Goal: Task Accomplishment & Management: Use online tool/utility

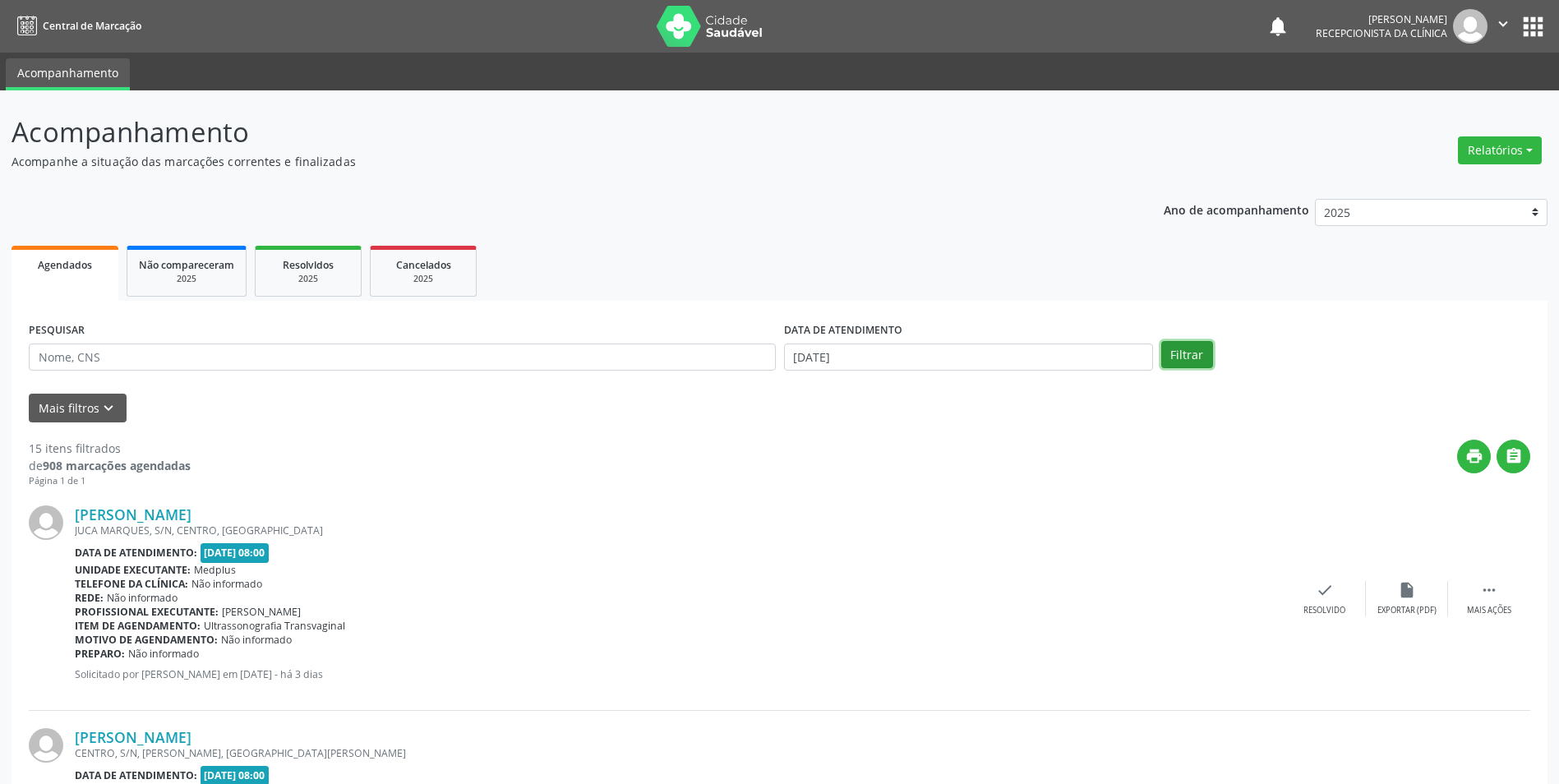
click at [1177, 354] on button "Filtrar" at bounding box center [1188, 355] width 52 height 28
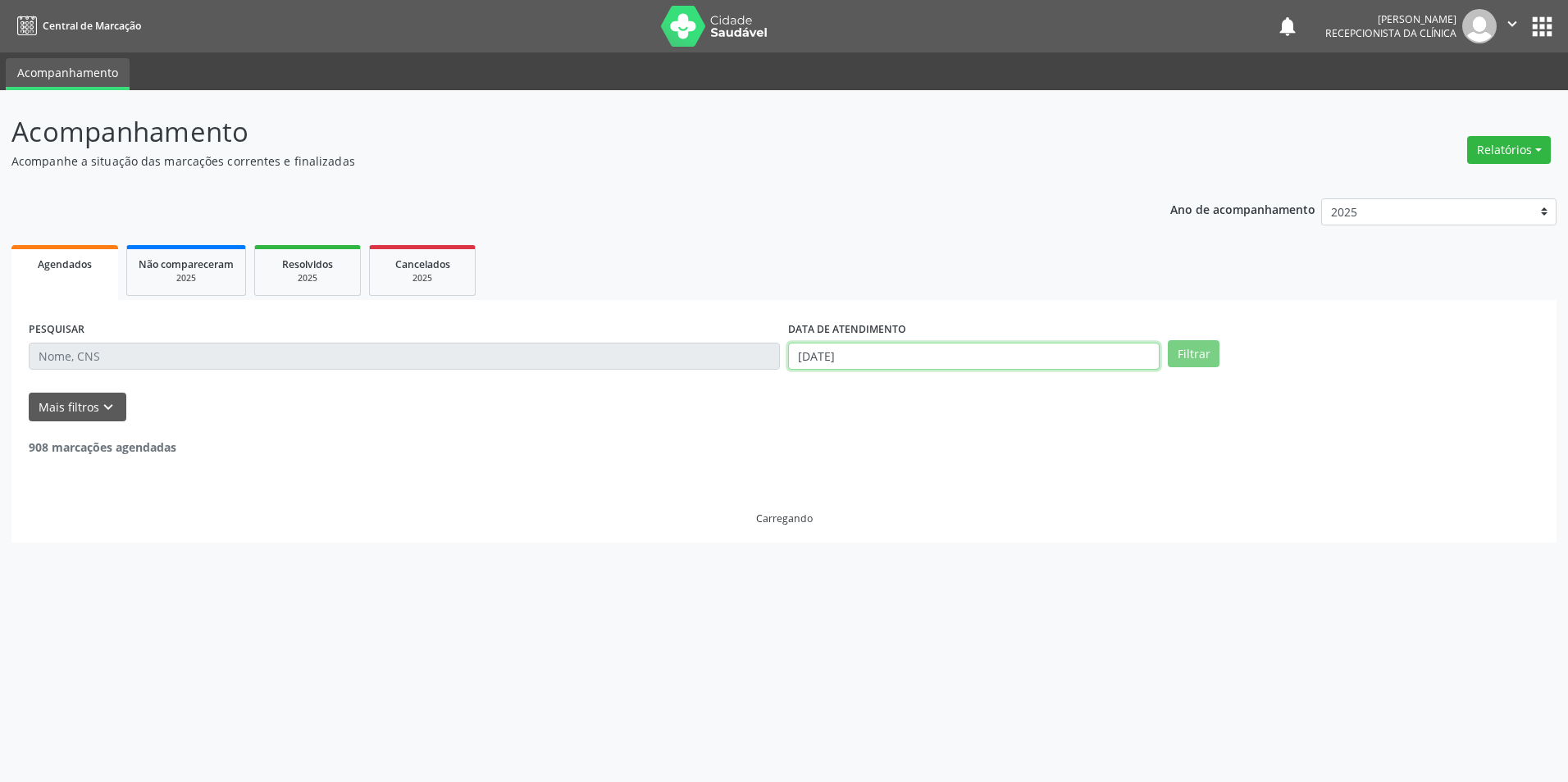
click at [845, 355] on body "Central de Marcação notifications [PERSON_NAME] Recepcionista da clínica  Conf…" at bounding box center [784, 391] width 1568 height 782
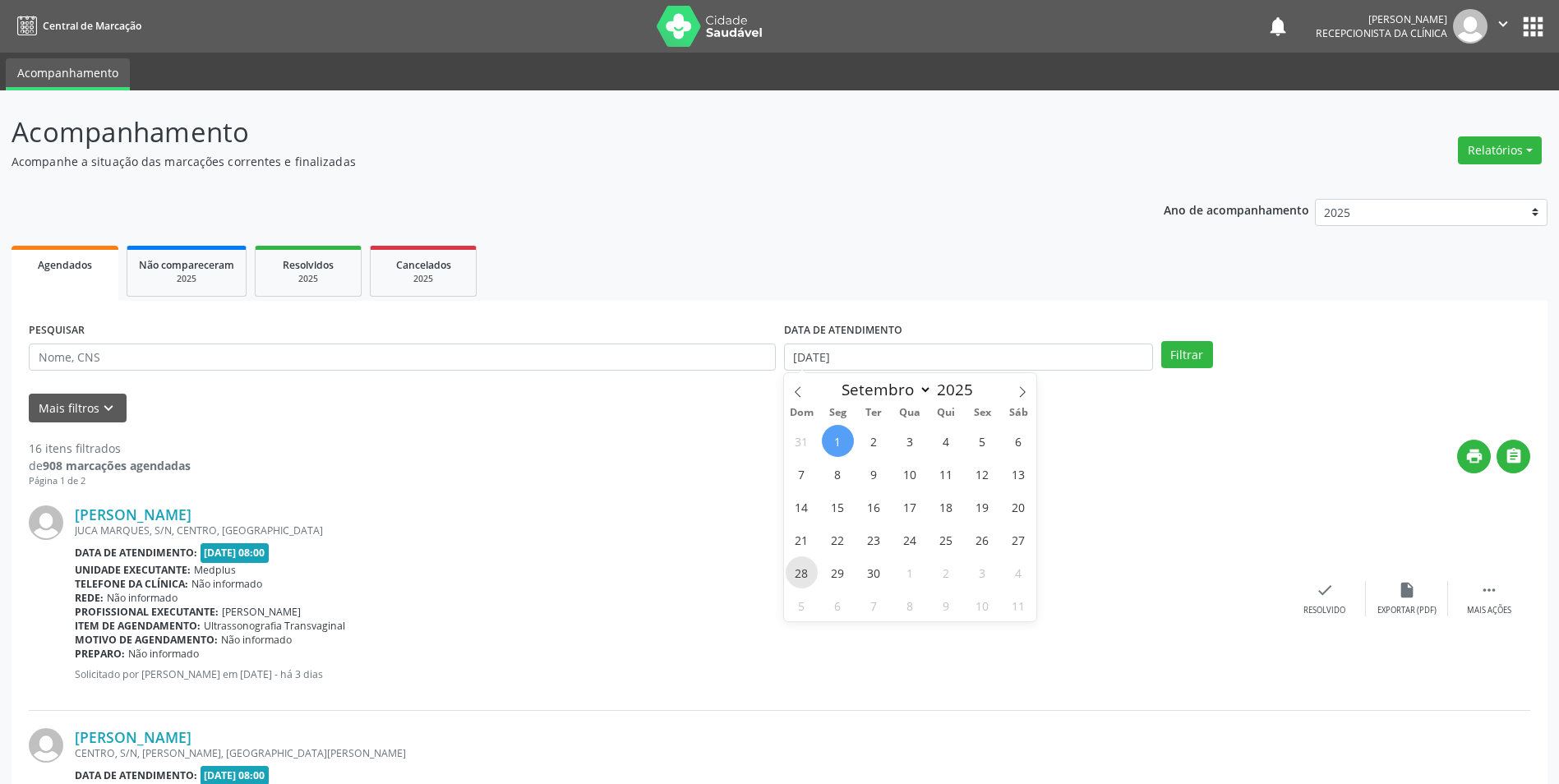
click at [806, 577] on span "28" at bounding box center [802, 572] width 32 height 32
type input "[DATE]"
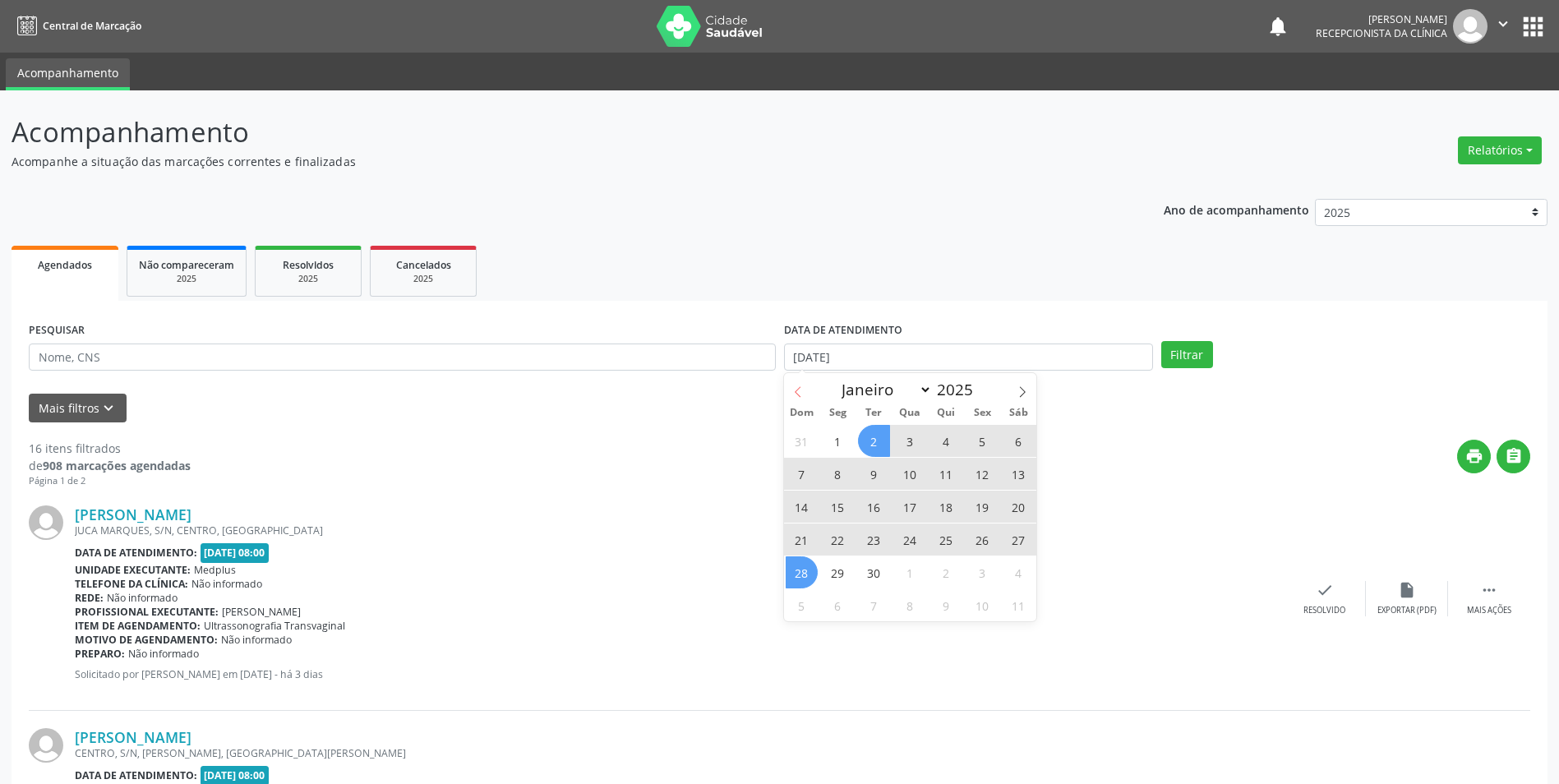
click at [798, 391] on icon at bounding box center [798, 392] width 12 height 12
select select "7"
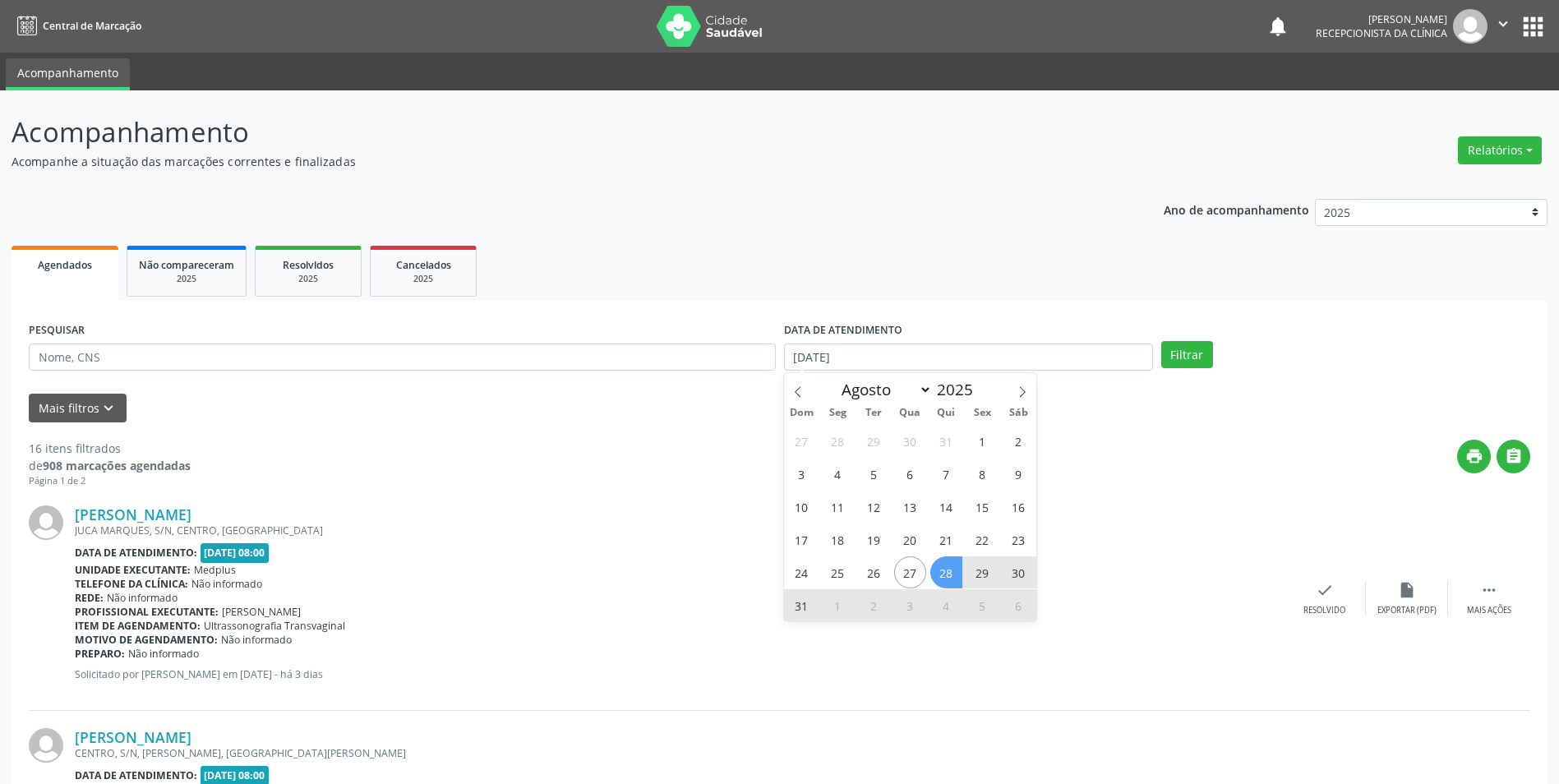
click at [949, 572] on span "28" at bounding box center [946, 572] width 32 height 32
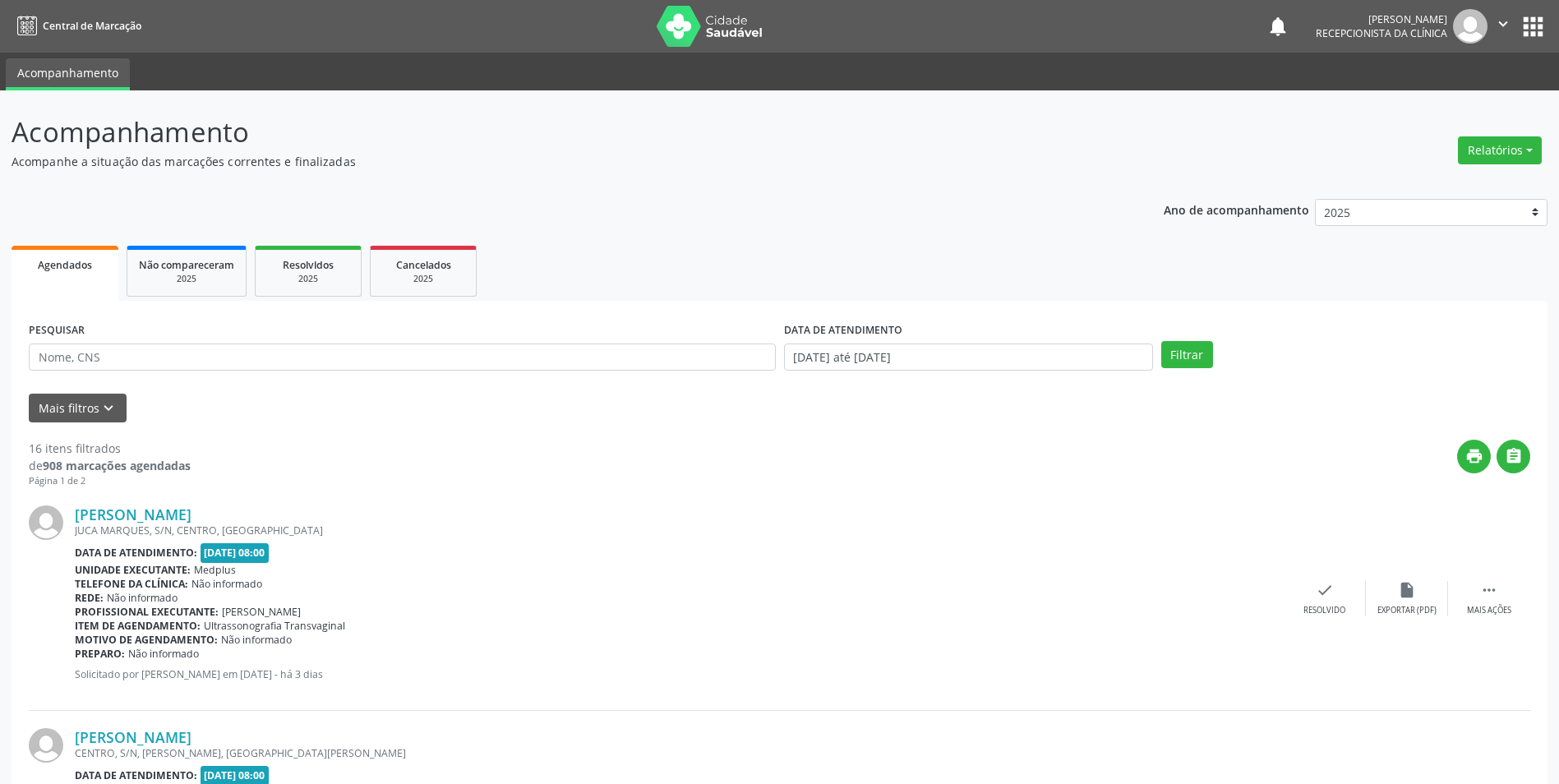
click at [949, 572] on div "Unidade executante: Medplus" at bounding box center [679, 570] width 1209 height 14
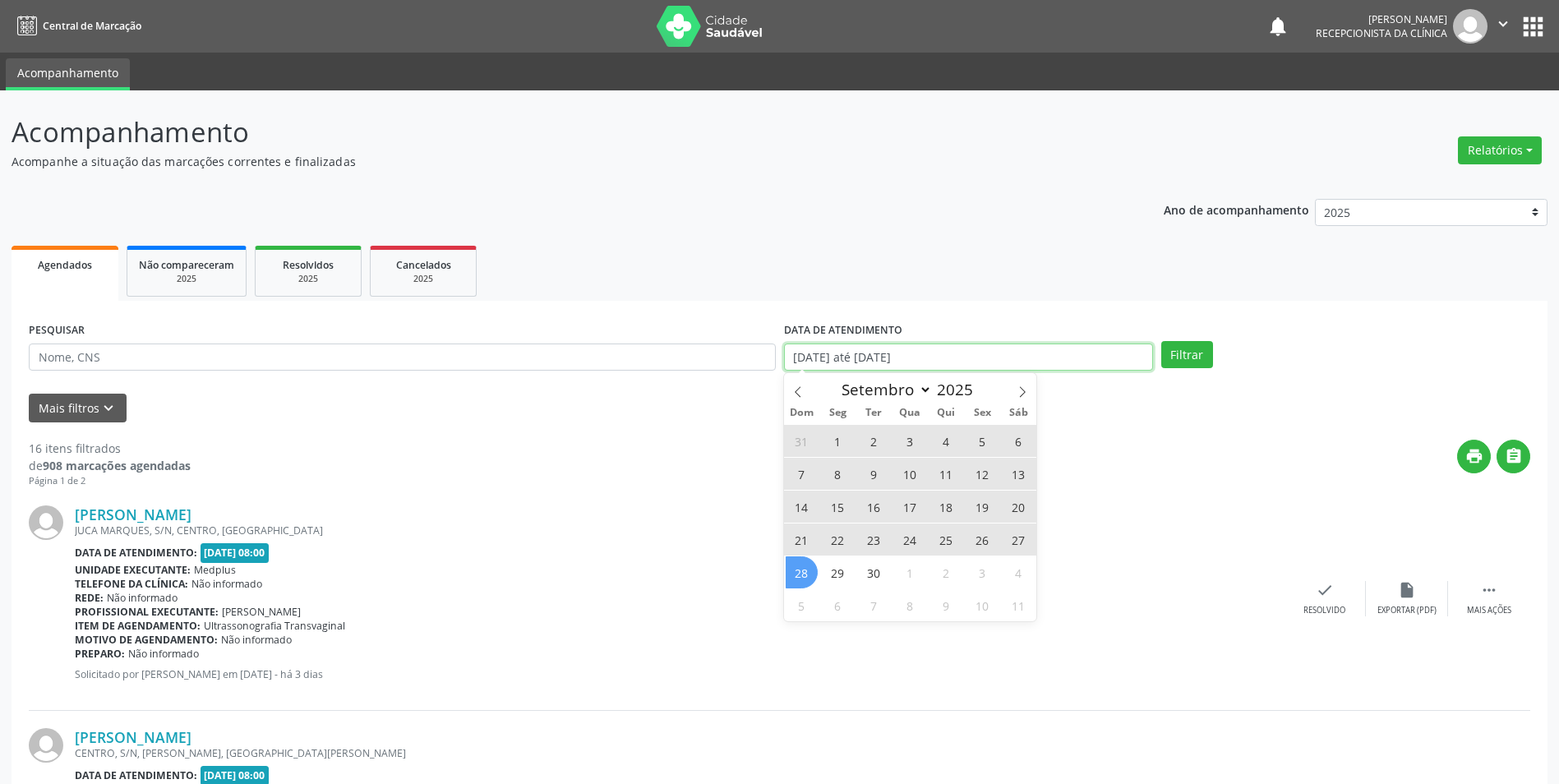
click at [820, 359] on input "[DATE] até [DATE]" at bounding box center [968, 357] width 369 height 28
click at [798, 393] on icon at bounding box center [798, 392] width 12 height 12
select select "7"
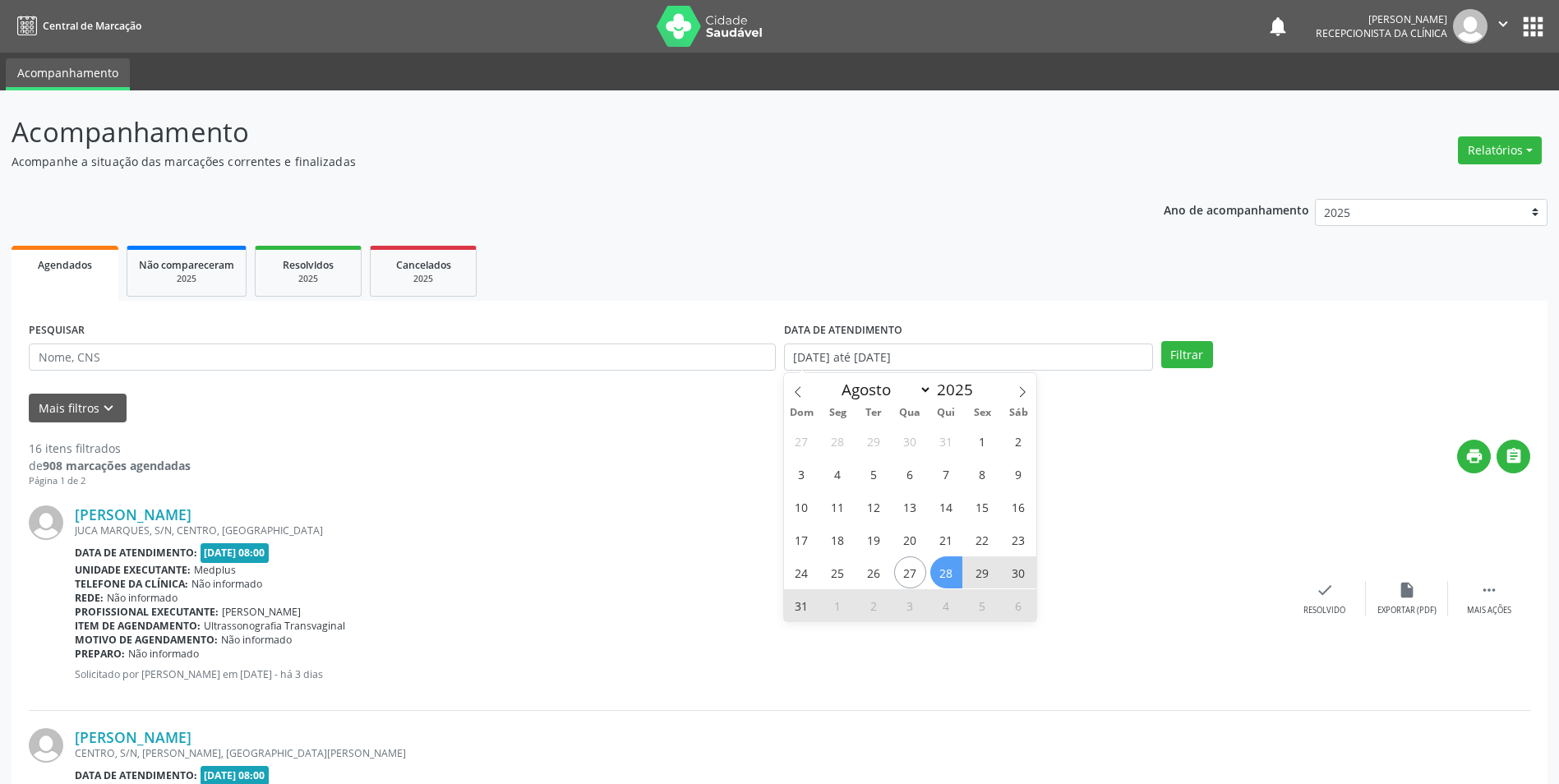
click at [949, 574] on span "28" at bounding box center [946, 572] width 32 height 32
type input "28/08/2025"
click at [949, 574] on span "28" at bounding box center [946, 572] width 32 height 32
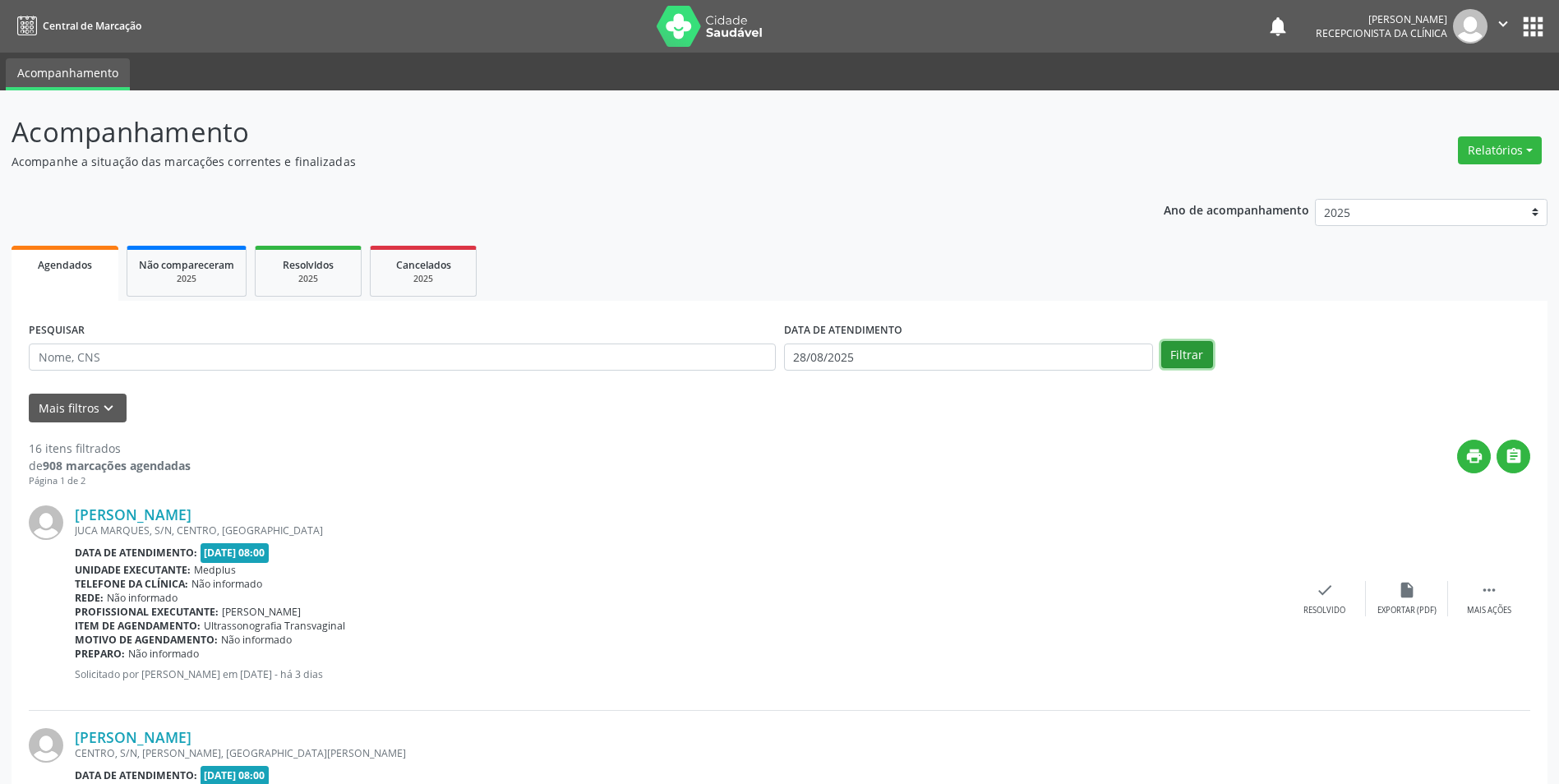
click at [1197, 354] on button "Filtrar" at bounding box center [1188, 355] width 52 height 28
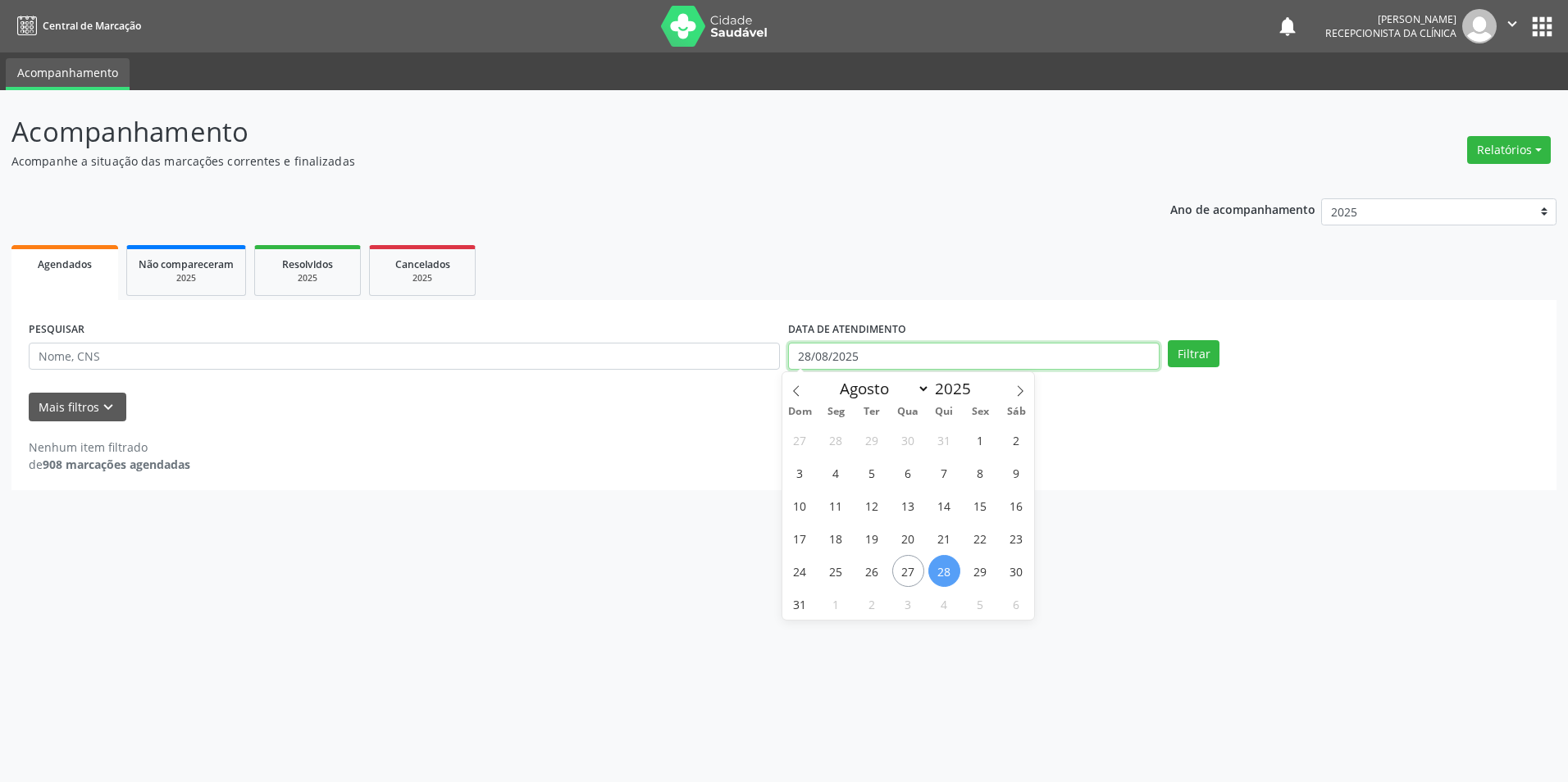
click at [818, 357] on input "28/08/2025" at bounding box center [974, 356] width 371 height 28
click at [976, 574] on span "29" at bounding box center [980, 571] width 32 height 32
type input "29/08/2025"
click at [976, 574] on span "29" at bounding box center [980, 571] width 32 height 32
click at [1198, 357] on button "Filtrar" at bounding box center [1194, 354] width 52 height 28
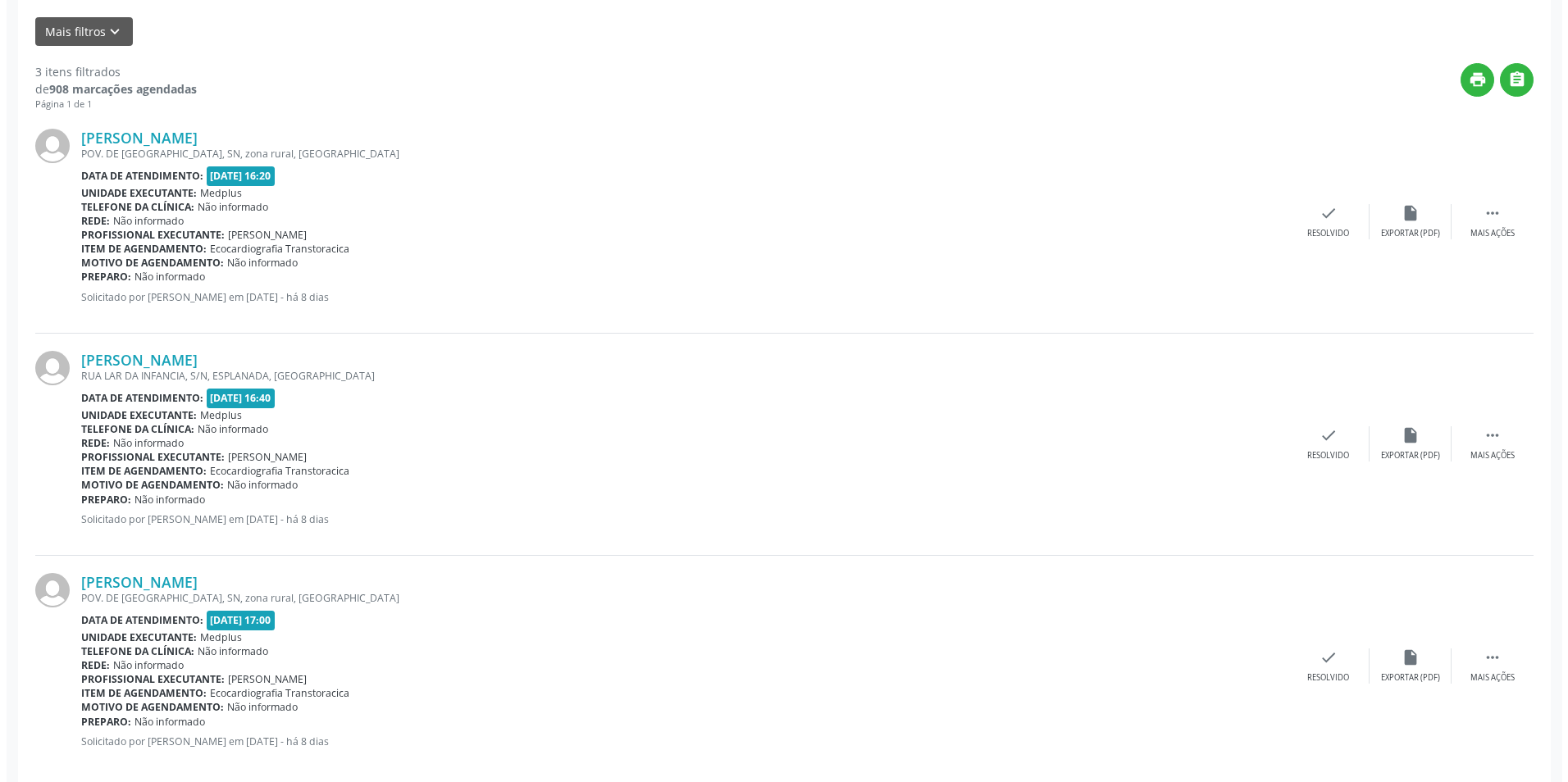
scroll to position [399, 0]
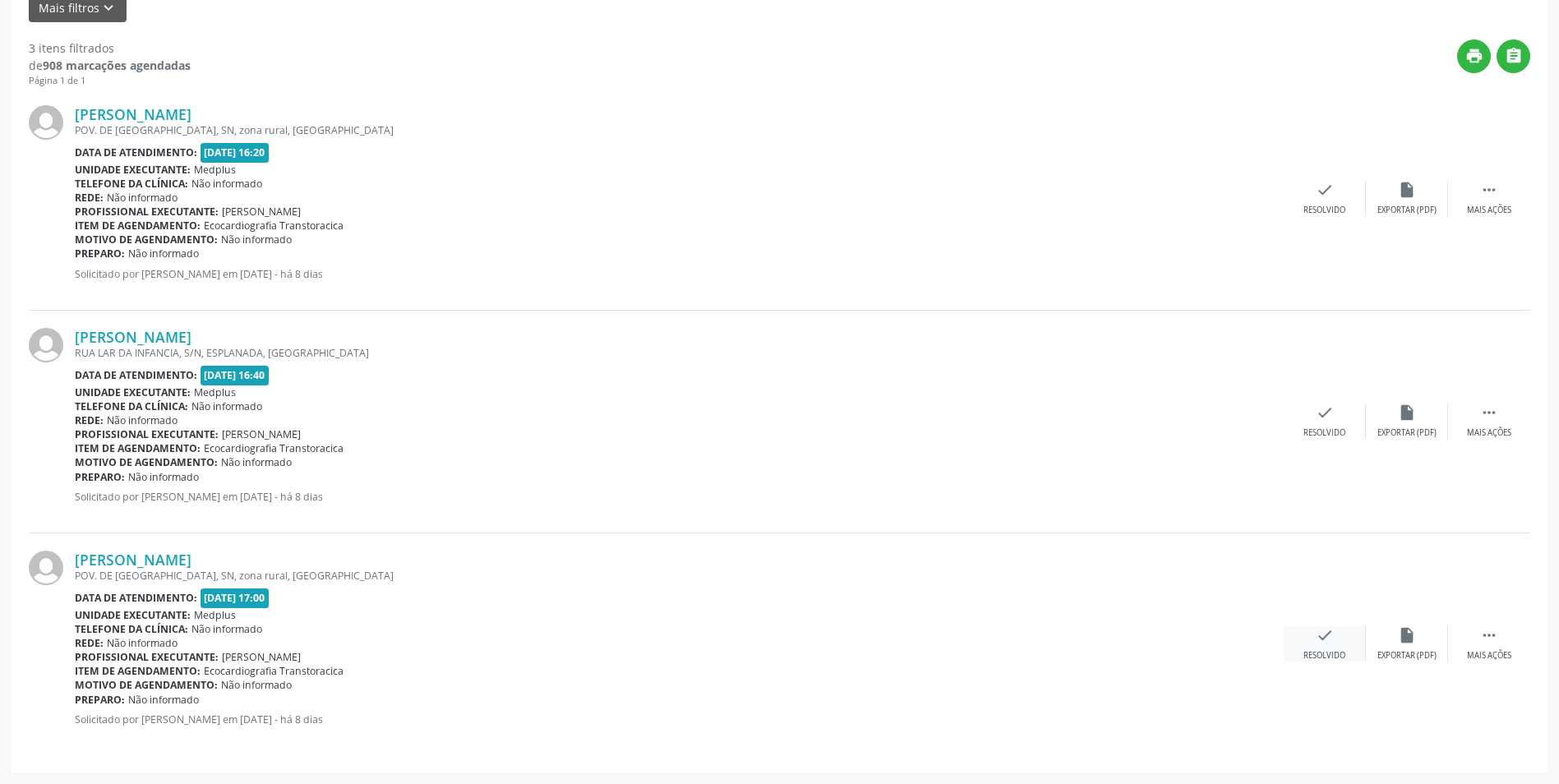
click at [1340, 652] on div "Resolvido" at bounding box center [1325, 656] width 42 height 12
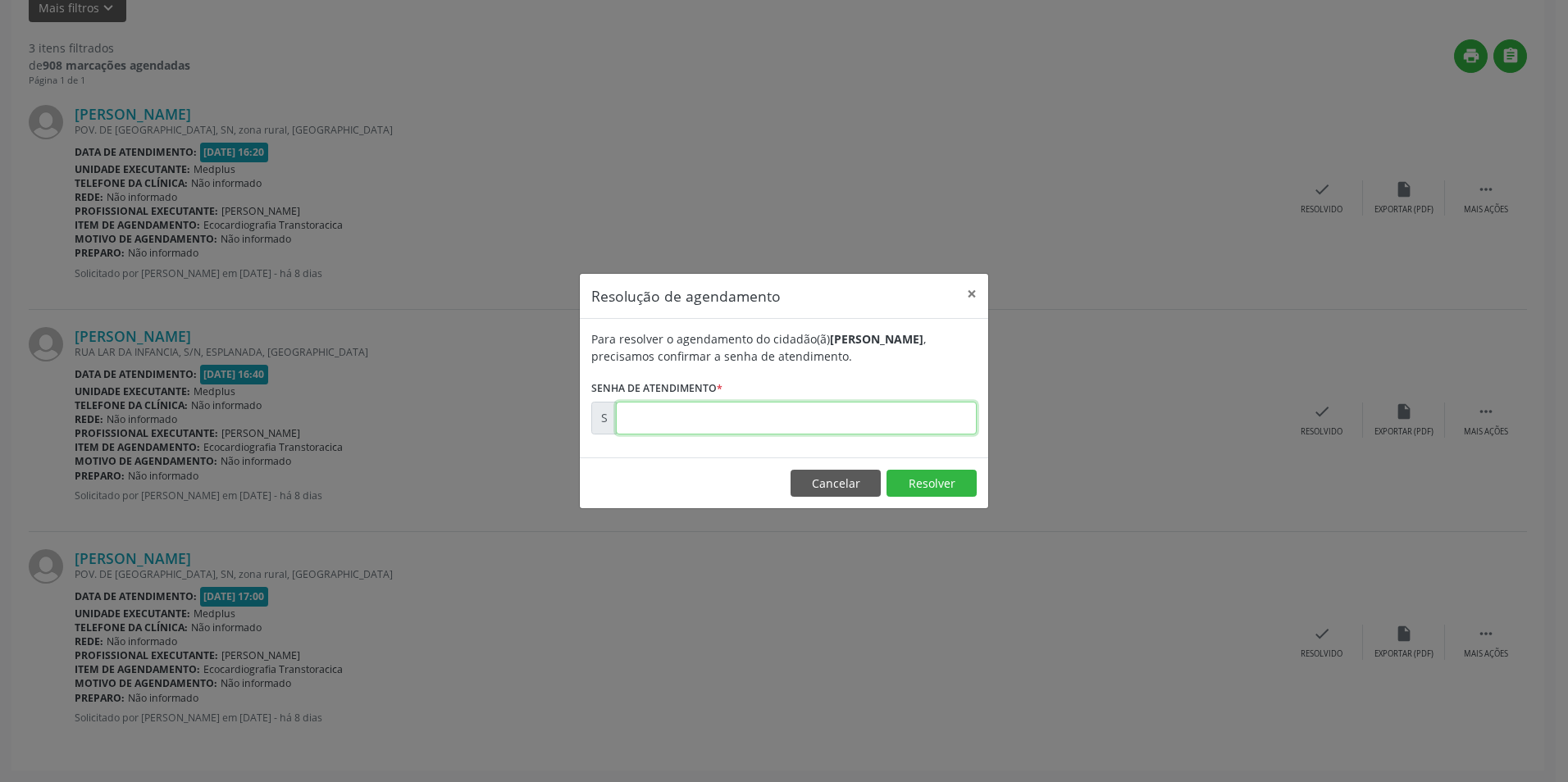
click at [643, 416] on input "text" at bounding box center [796, 417] width 361 height 33
type input "00173271"
click at [935, 488] on button "Resolver" at bounding box center [932, 483] width 91 height 28
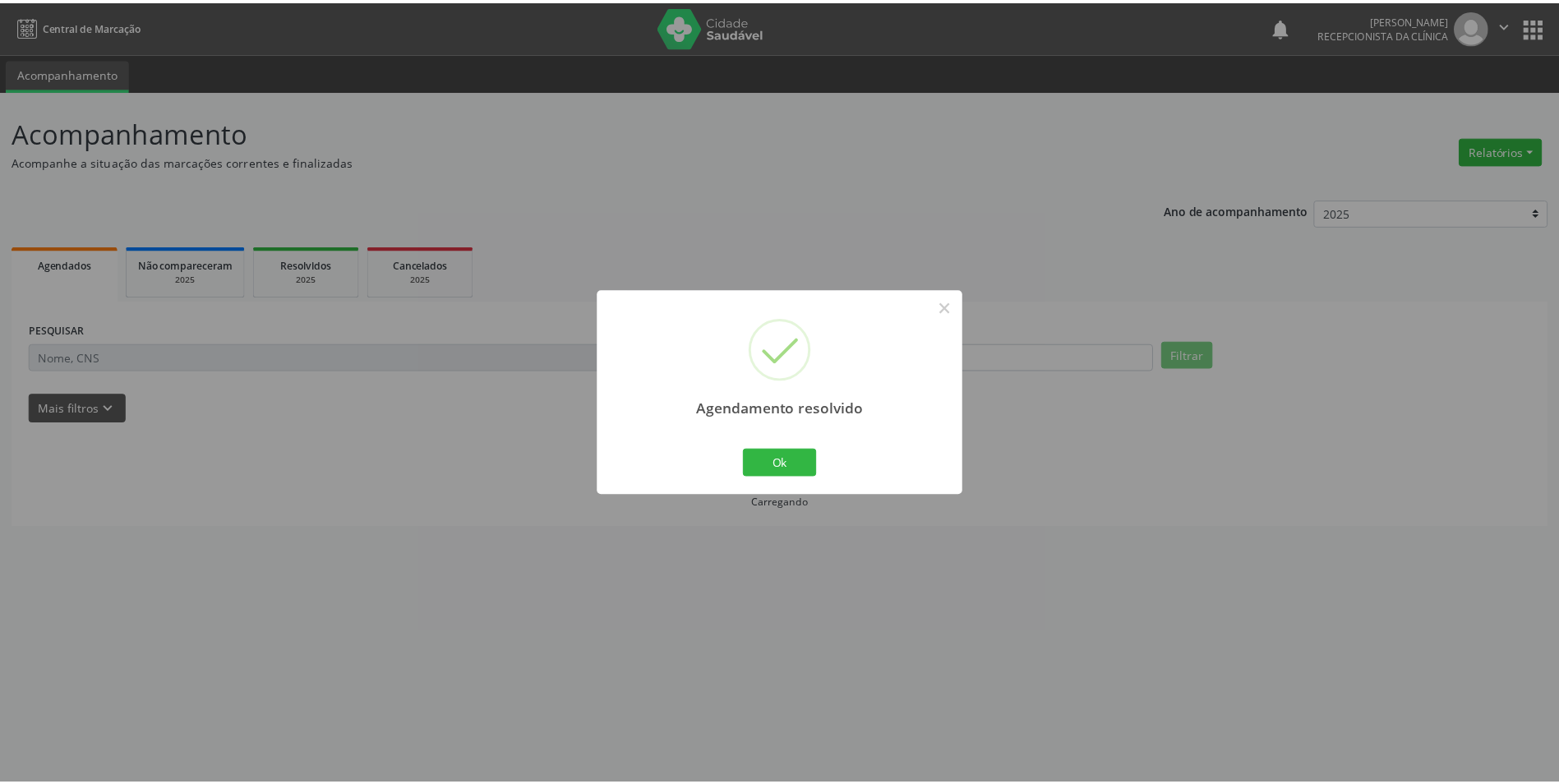
scroll to position [0, 0]
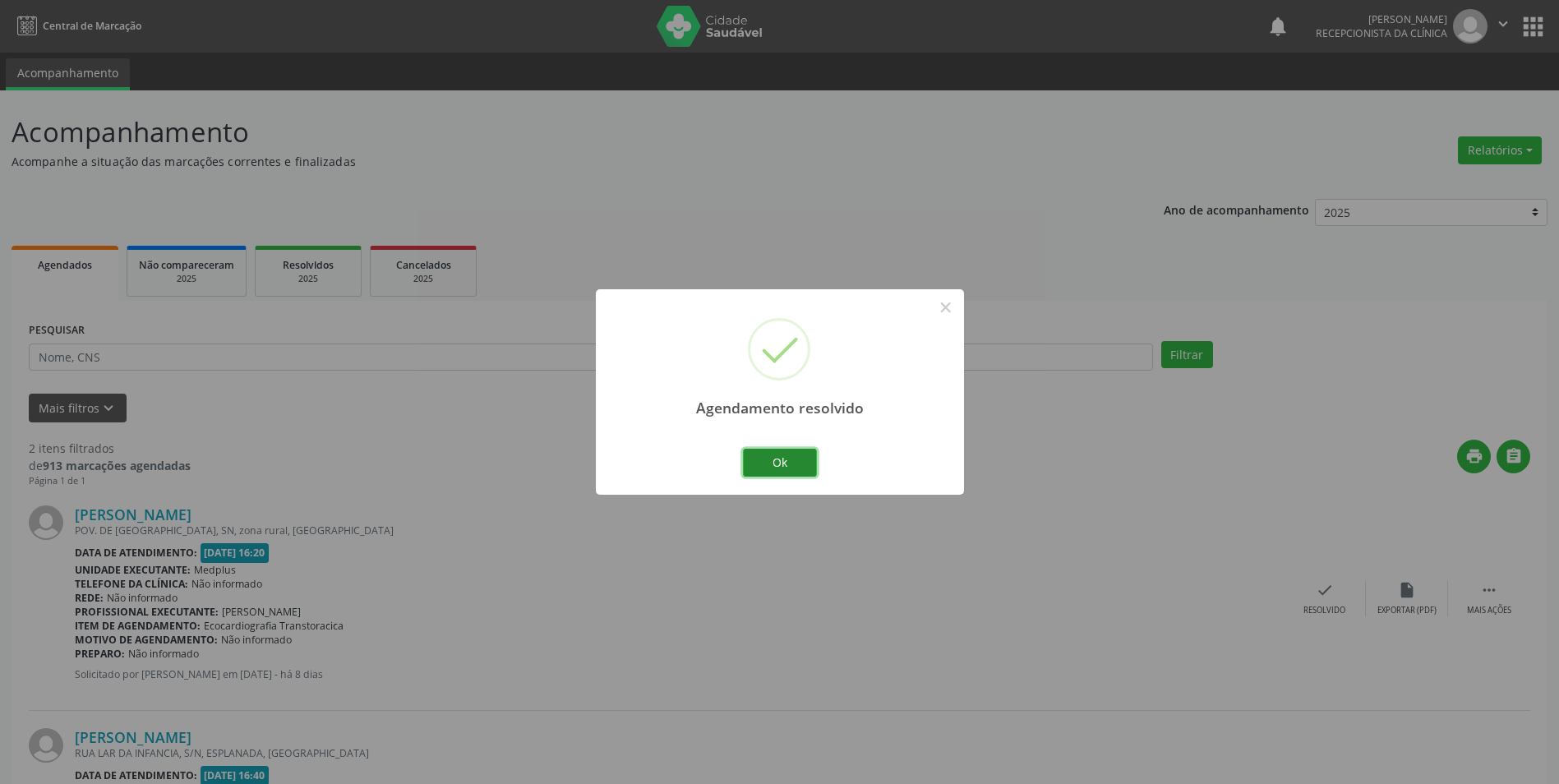
click at [794, 466] on button "Ok" at bounding box center [780, 462] width 74 height 28
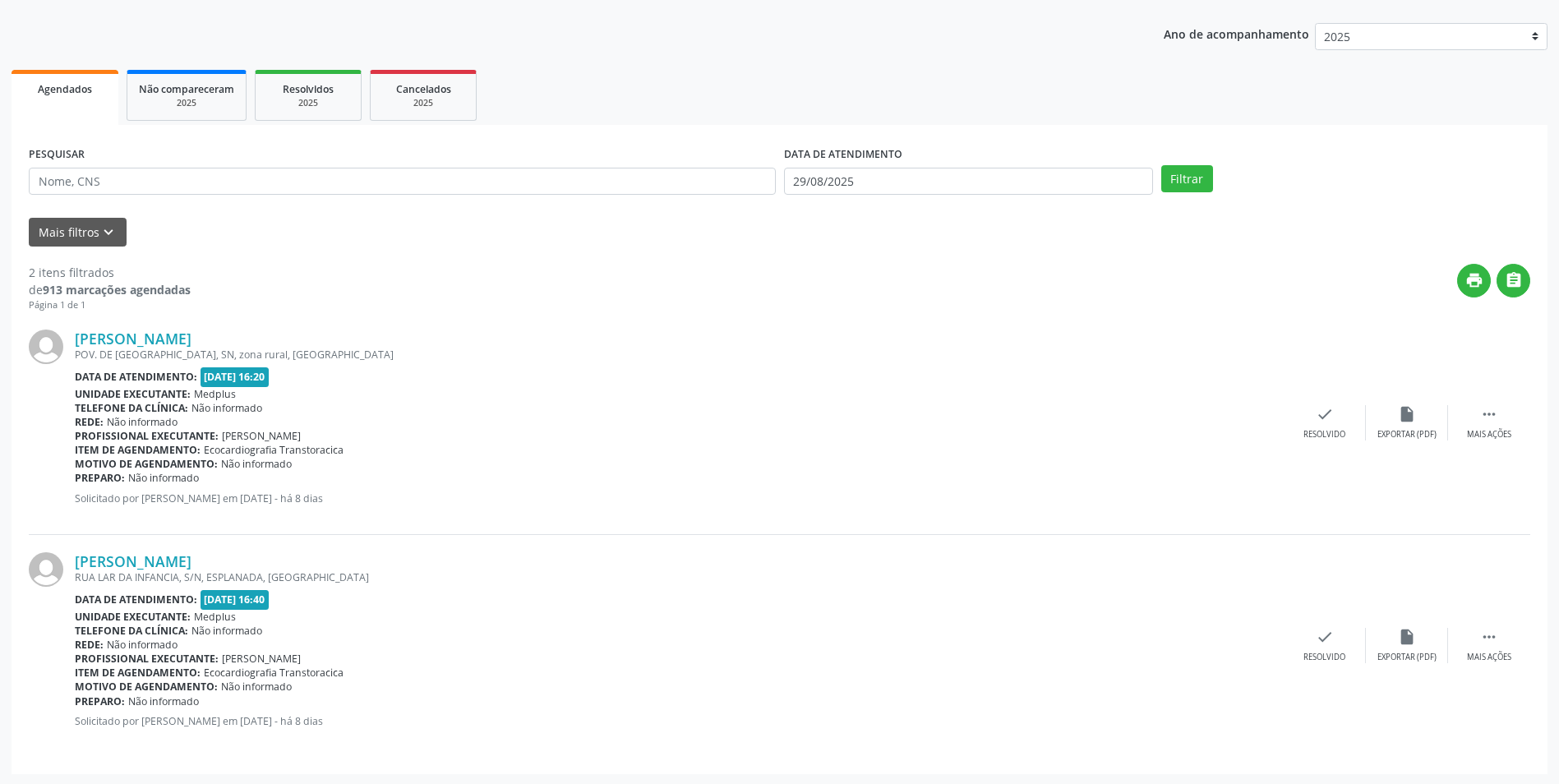
scroll to position [177, 0]
